Goal: Task Accomplishment & Management: Complete application form

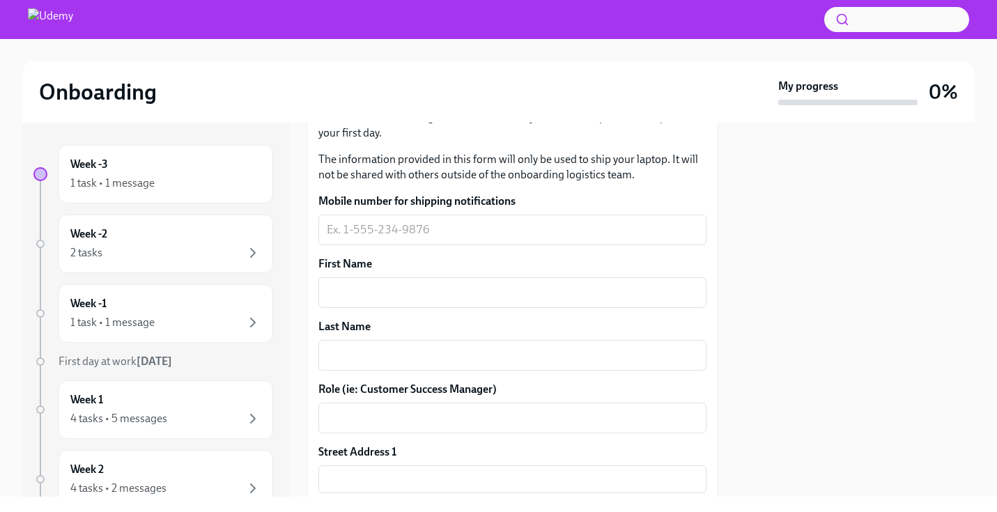
scroll to position [276, 0]
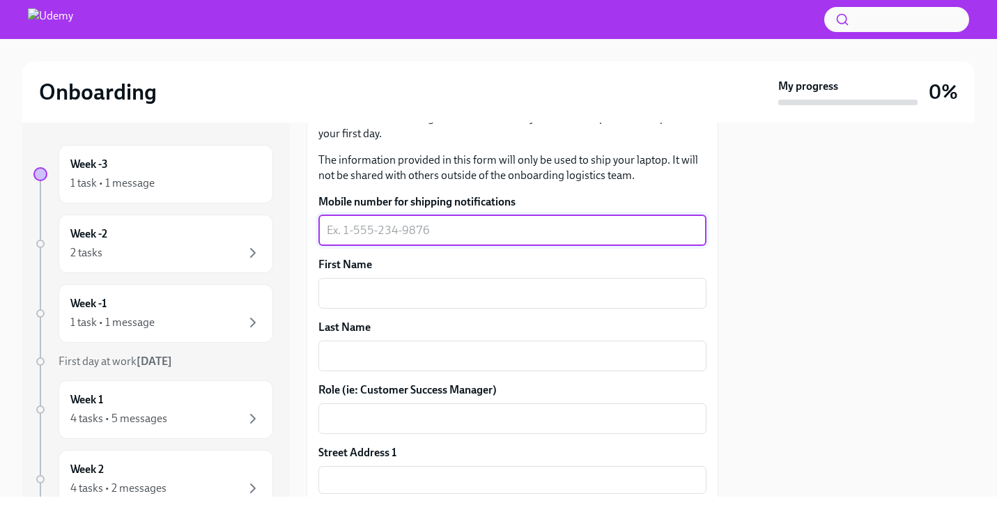
click at [340, 238] on textarea "Mobile number for shipping notifications" at bounding box center [512, 230] width 371 height 17
type textarea "6507408980"
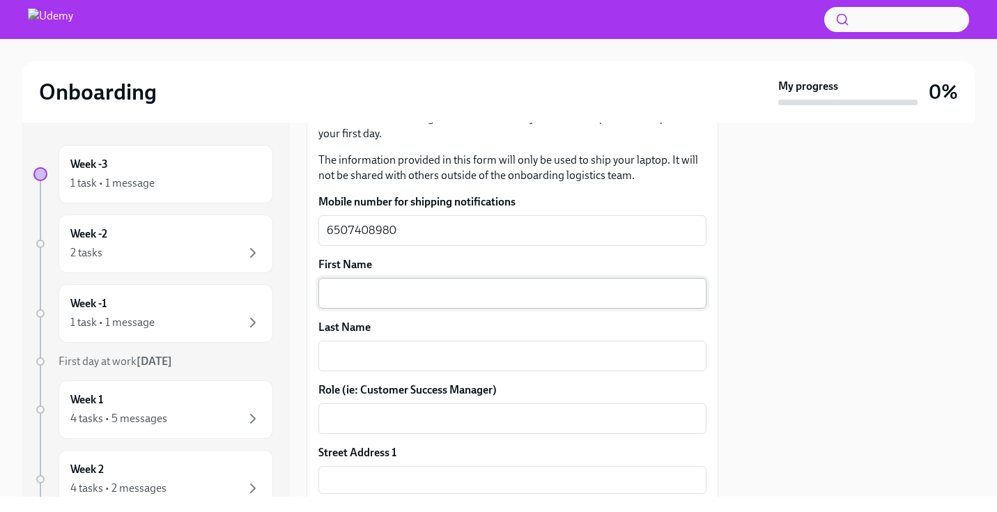
click at [335, 307] on div "x ​" at bounding box center [512, 293] width 388 height 31
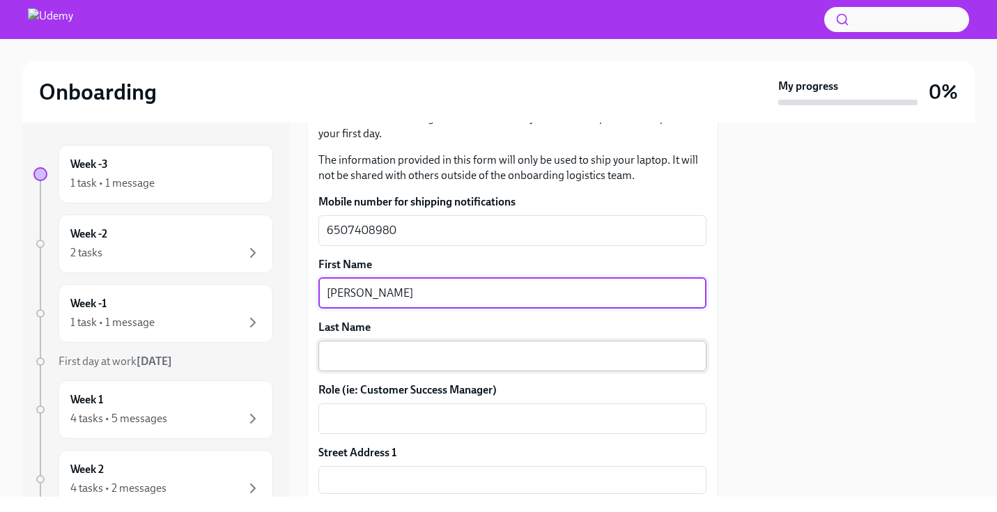
type textarea "[PERSON_NAME]"
click at [332, 358] on textarea "Last Name" at bounding box center [512, 356] width 371 height 17
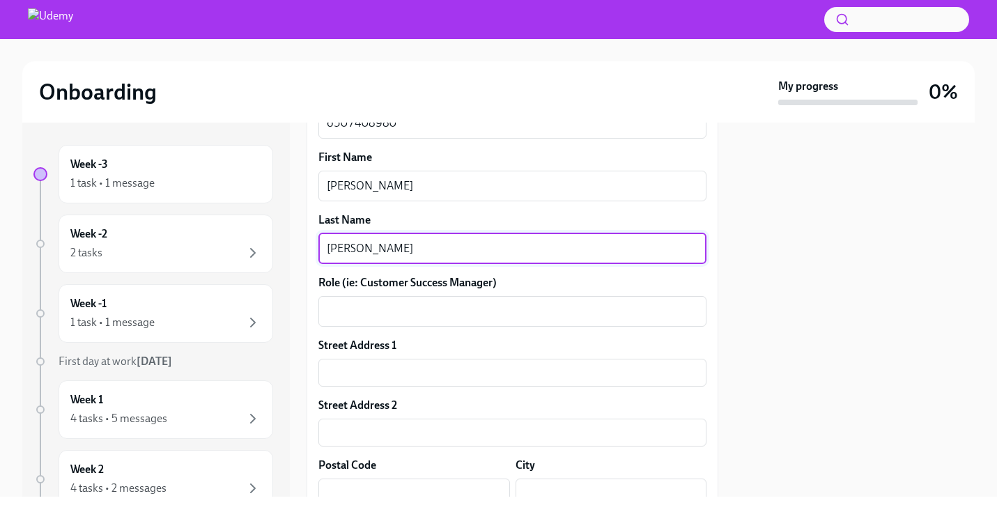
scroll to position [394, 0]
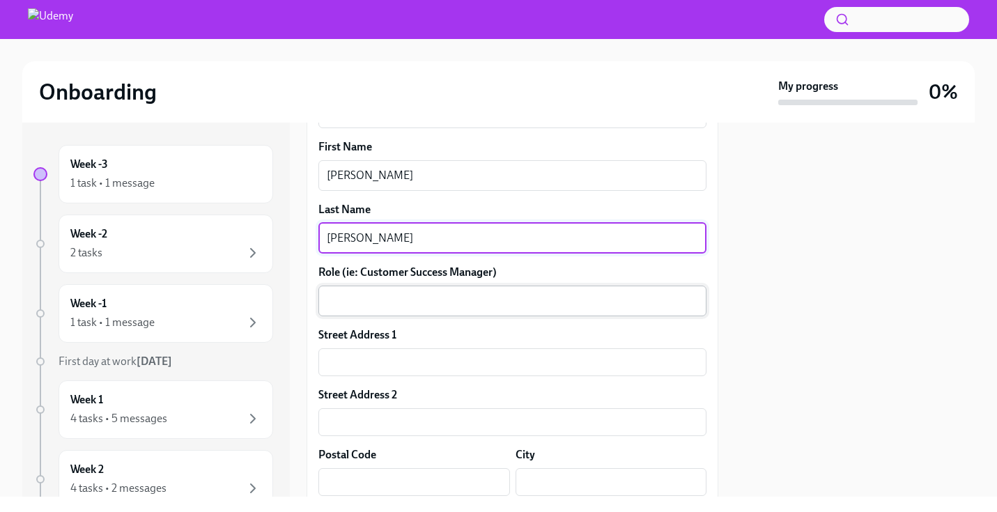
type textarea "[PERSON_NAME]"
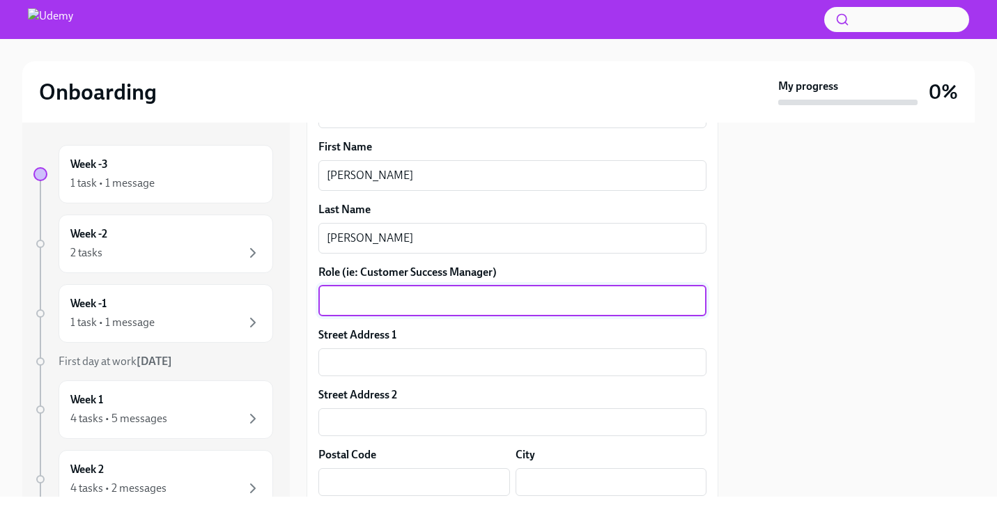
click at [338, 306] on textarea "Role (ie: Customer Success Manager)" at bounding box center [512, 301] width 371 height 17
type textarea "Executive Assistant"
click at [332, 372] on input "text" at bounding box center [512, 362] width 388 height 28
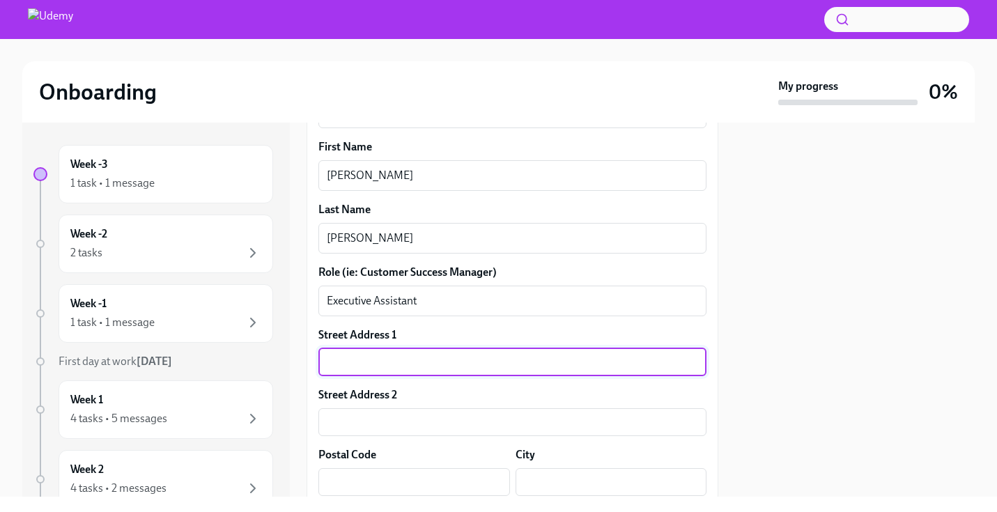
type input "[STREET_ADDRESS][PERSON_NAME]"
type input "95834-7638"
type input "[GEOGRAPHIC_DATA]"
type input "CA"
type input "US"
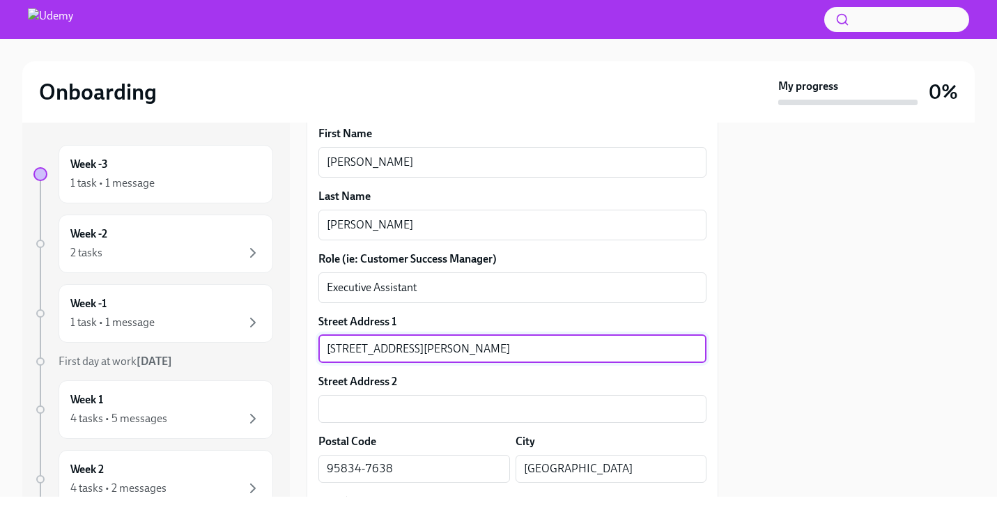
scroll to position [586, 0]
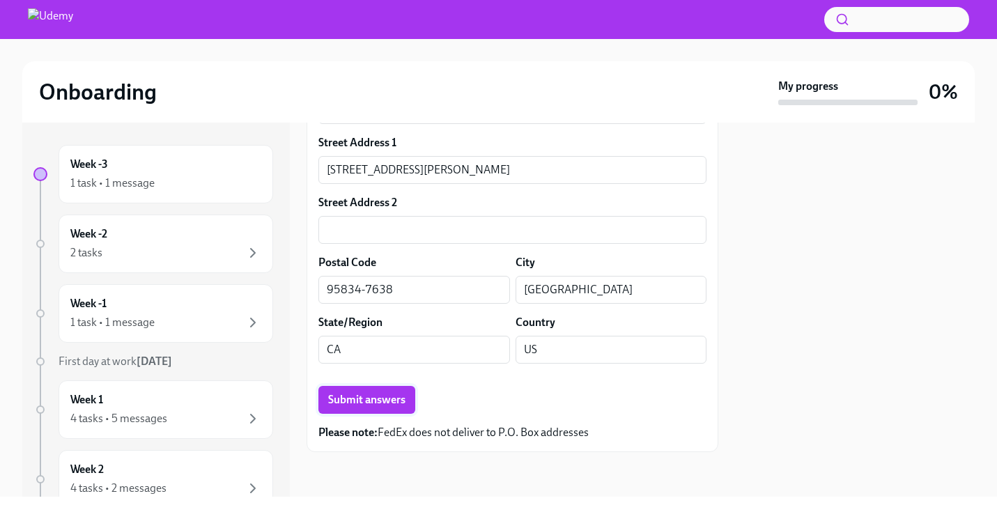
click at [391, 399] on span "Submit answers" at bounding box center [366, 400] width 77 height 14
